Goal: Transaction & Acquisition: Purchase product/service

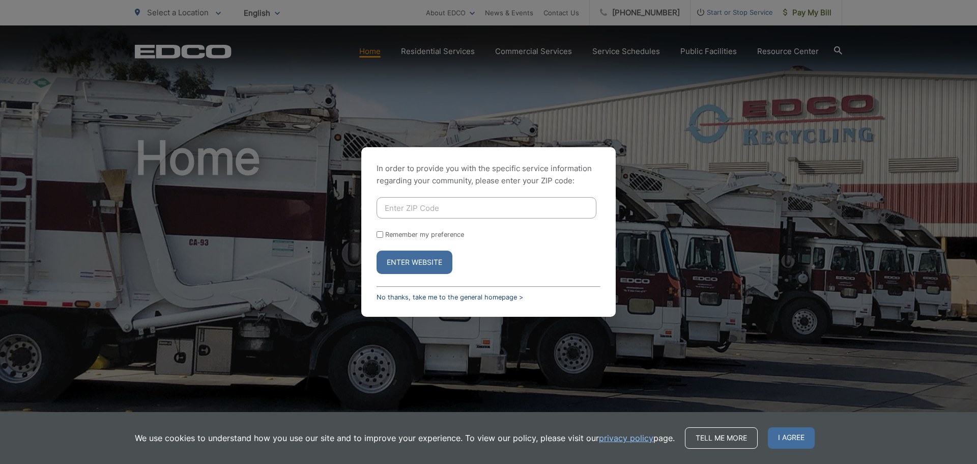
click at [407, 300] on link "No thanks, take me to the general homepage >" at bounding box center [450, 297] width 147 height 8
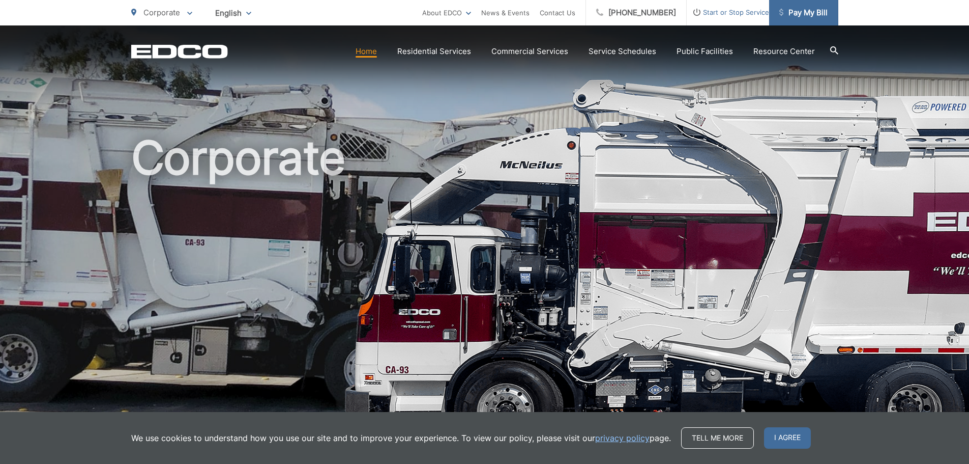
click at [808, 10] on span "Pay My Bill" at bounding box center [803, 13] width 48 height 12
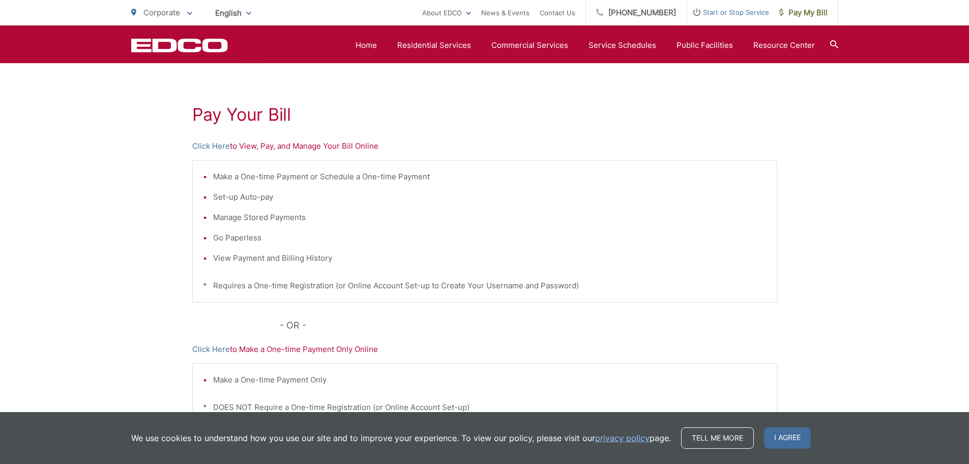
scroll to position [107, 0]
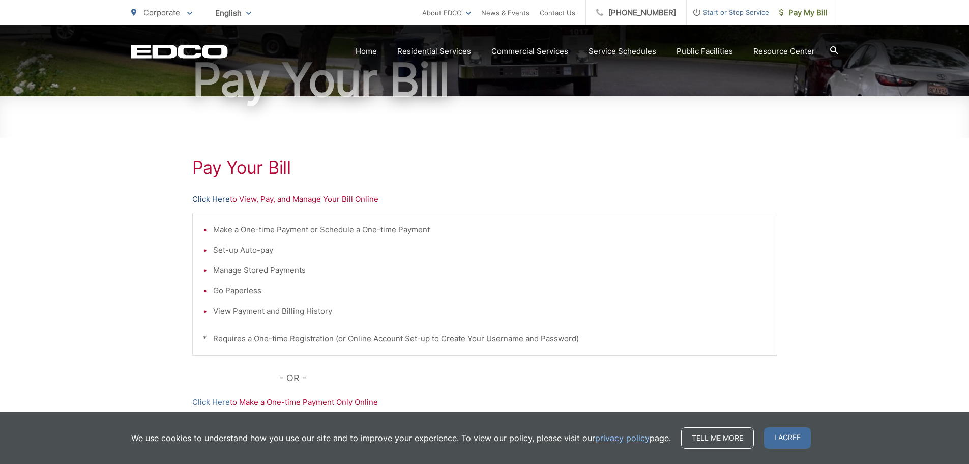
click at [214, 199] on link "Click Here" at bounding box center [211, 199] width 38 height 12
